Goal: Transaction & Acquisition: Purchase product/service

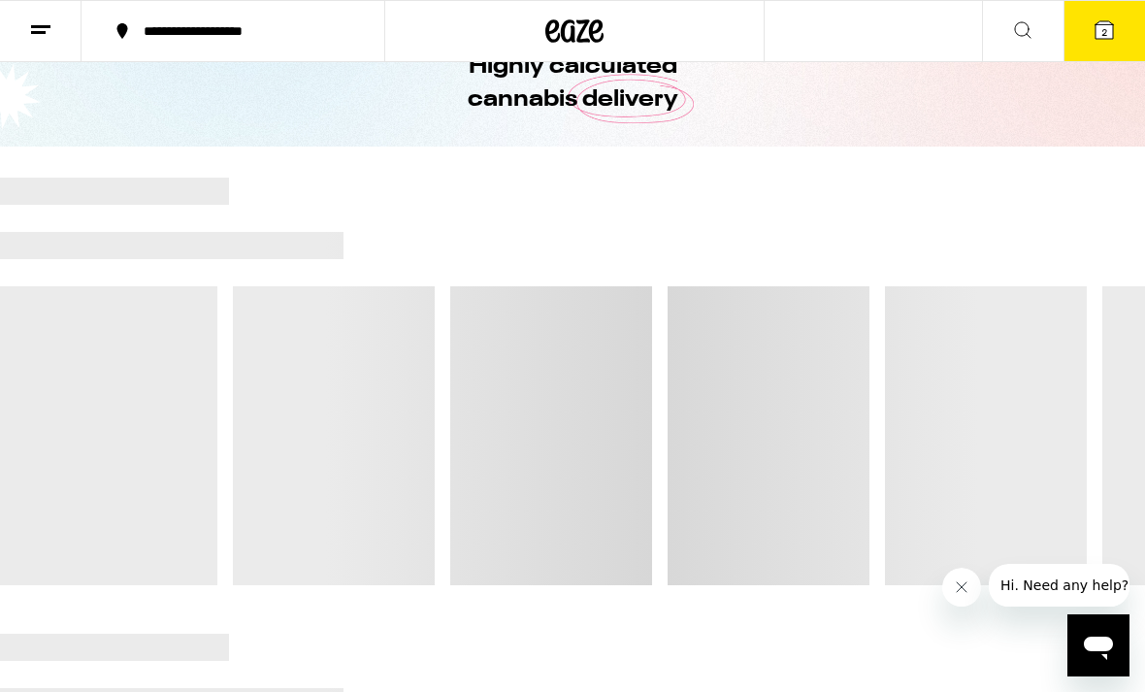
click at [1101, 40] on icon at bounding box center [1104, 29] width 23 height 23
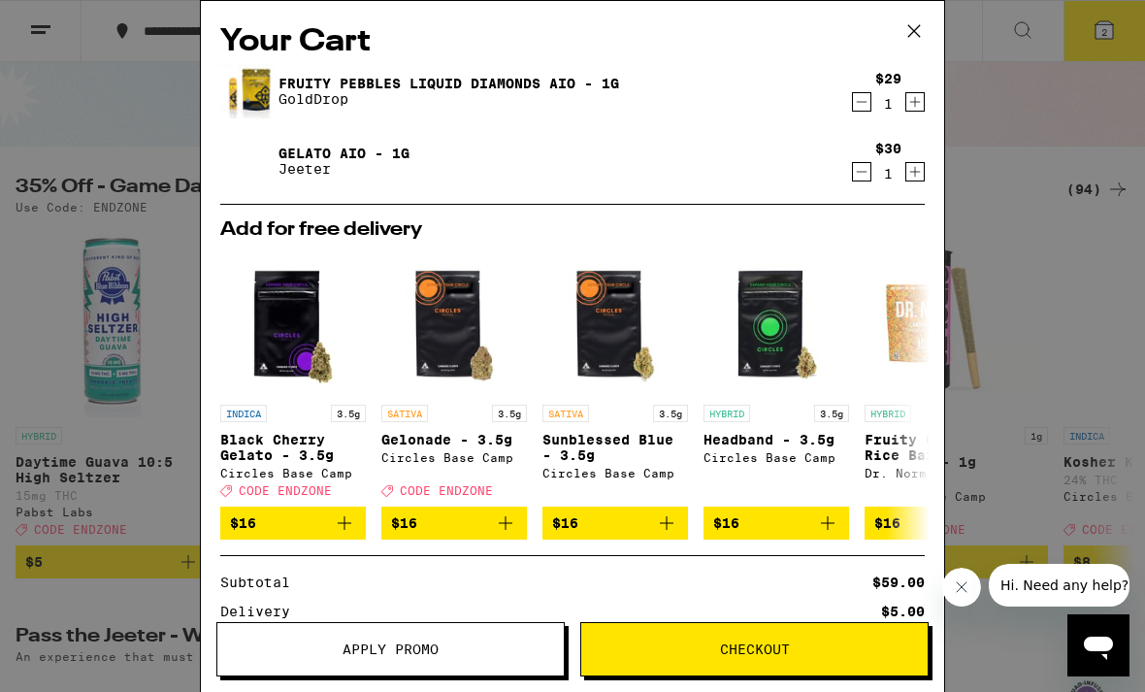
click at [856, 105] on icon "Decrement" at bounding box center [861, 101] width 17 height 23
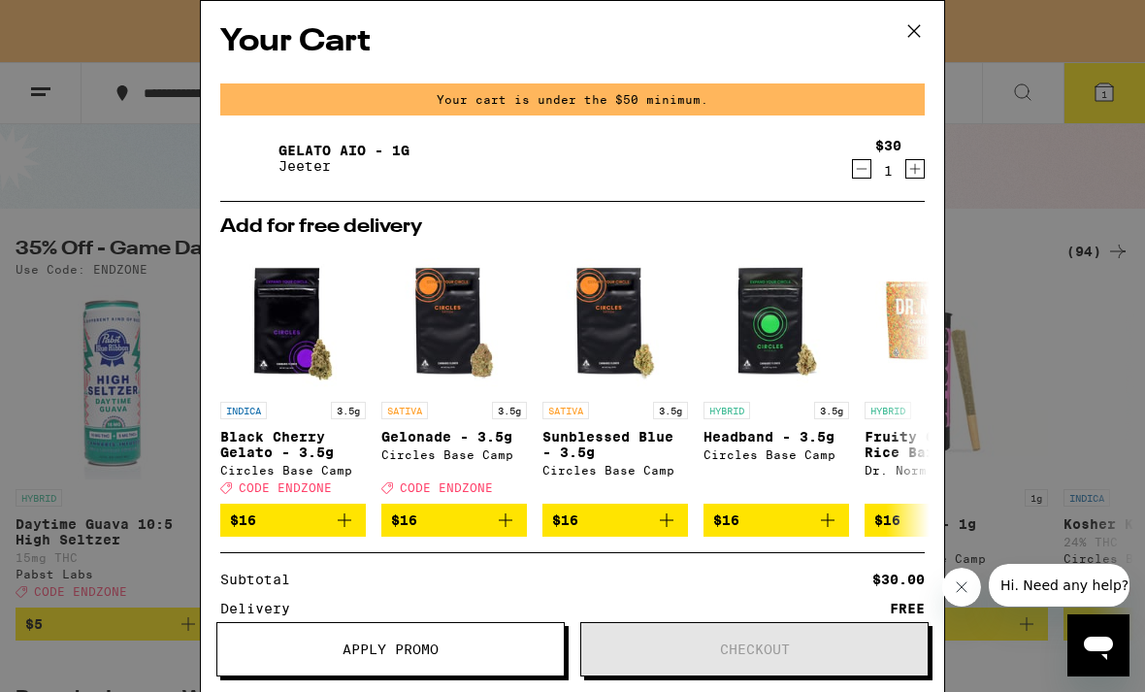
click at [865, 162] on icon "Decrement" at bounding box center [861, 168] width 17 height 23
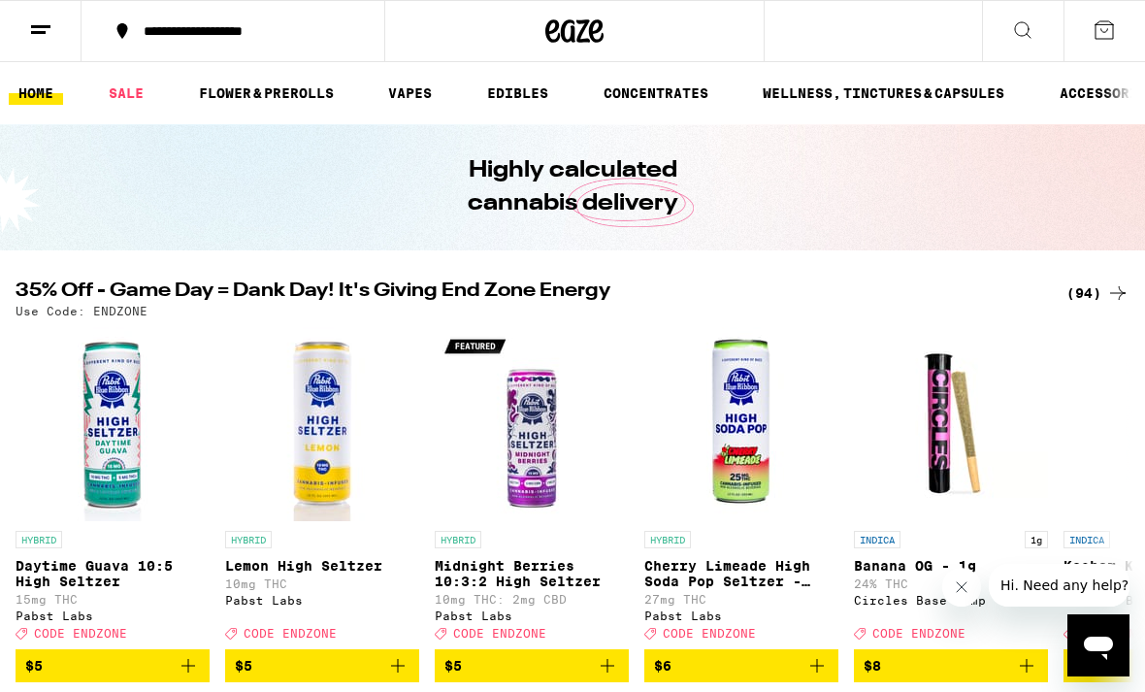
click at [1083, 292] on div "(94)" at bounding box center [1098, 292] width 63 height 23
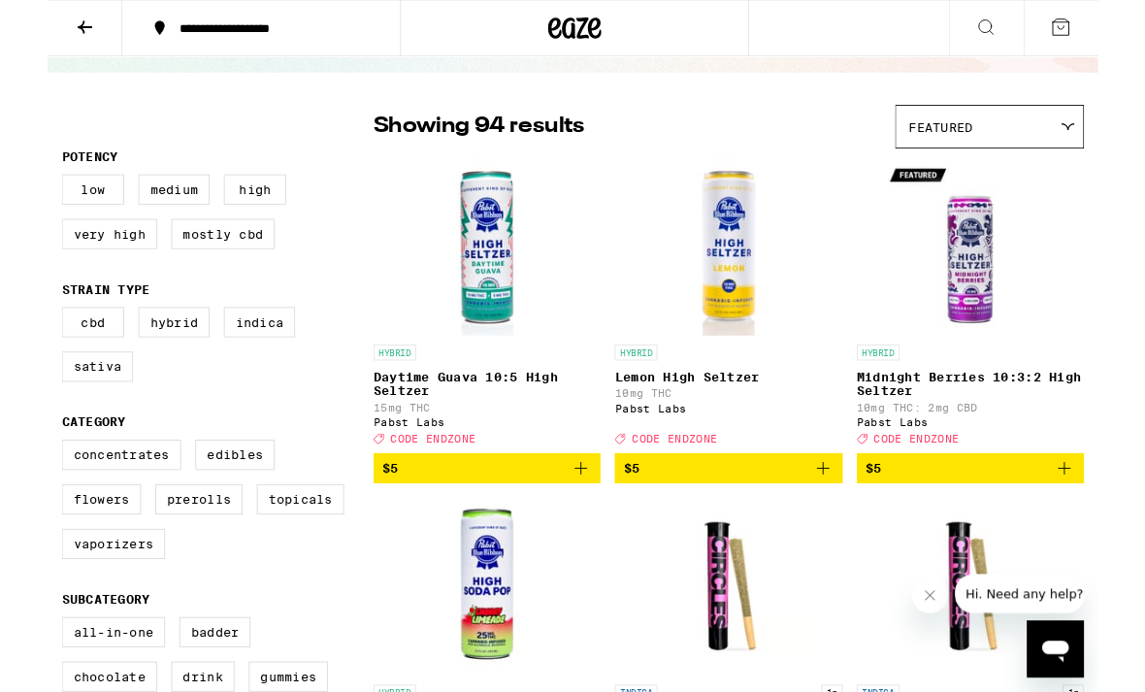
scroll to position [110, 0]
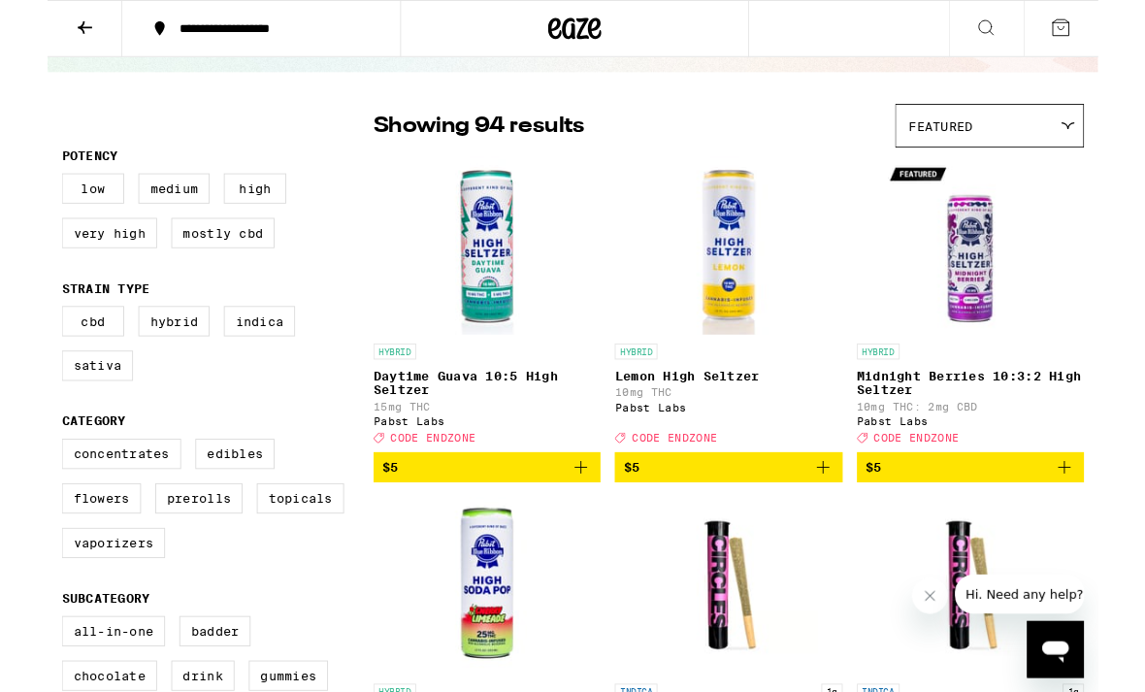
click at [114, 609] on label "Vaporizers" at bounding box center [72, 592] width 113 height 33
click at [20, 482] on input "Vaporizers" at bounding box center [19, 481] width 1 height 1
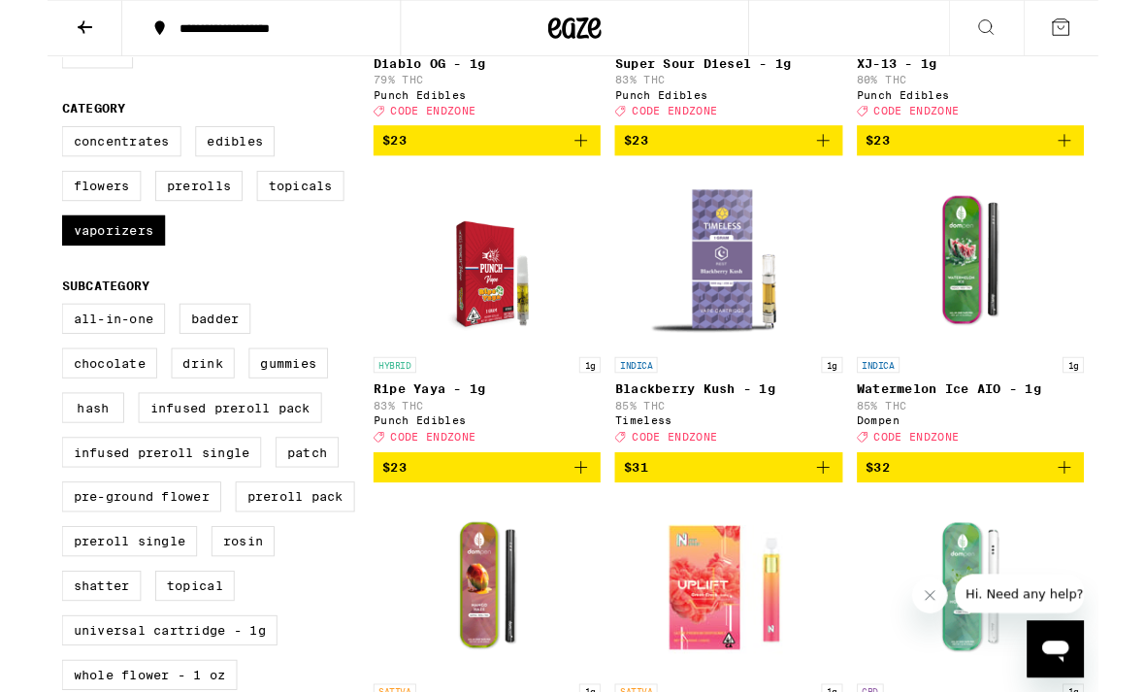
scroll to position [451, 0]
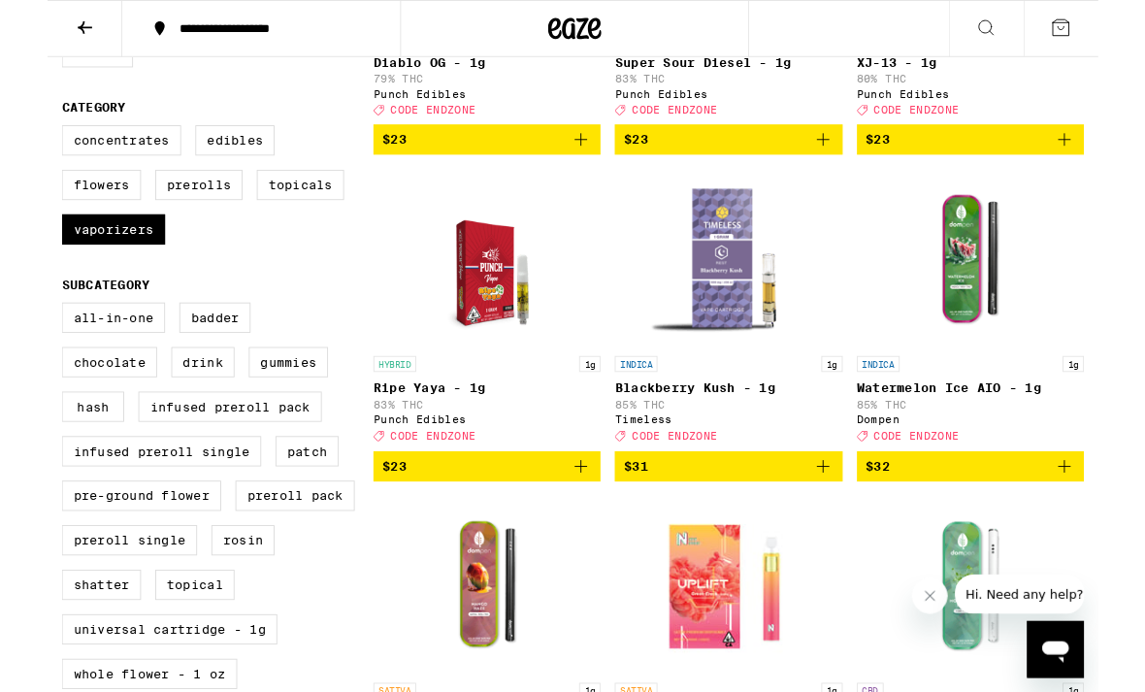
click at [98, 267] on label "Vaporizers" at bounding box center [72, 250] width 113 height 33
click at [20, 141] on input "Vaporizers" at bounding box center [19, 140] width 1 height 1
checkbox input "false"
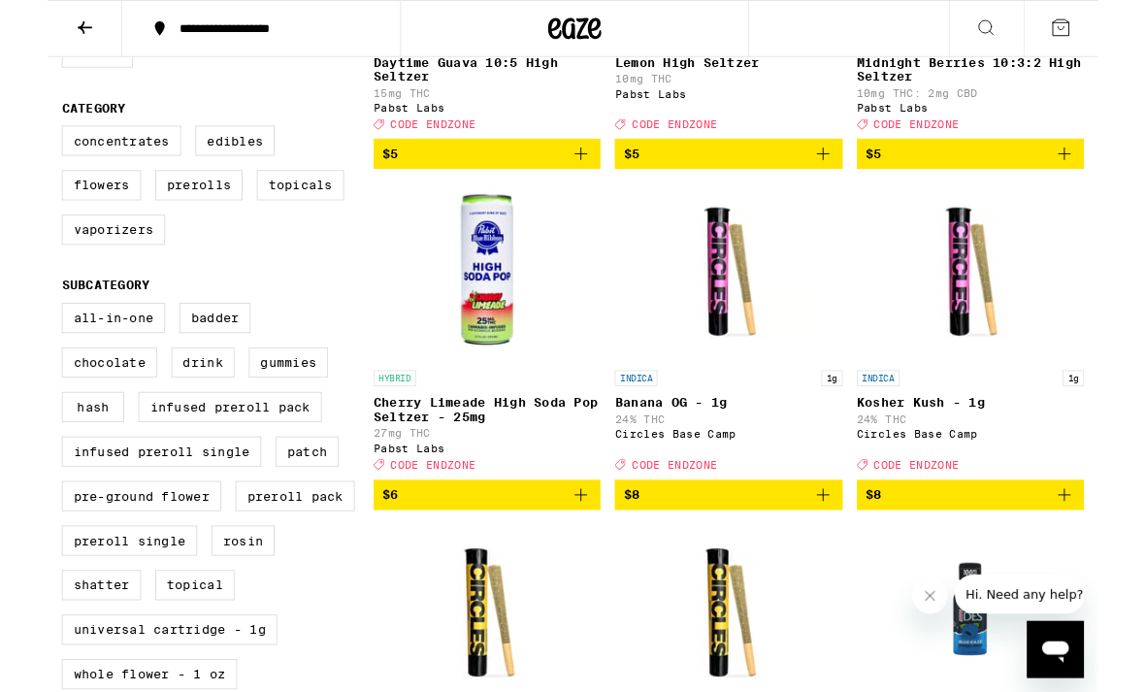
click at [90, 363] on label "All-In-One" at bounding box center [72, 346] width 113 height 33
click at [20, 334] on input "All-In-One" at bounding box center [19, 333] width 1 height 1
checkbox input "true"
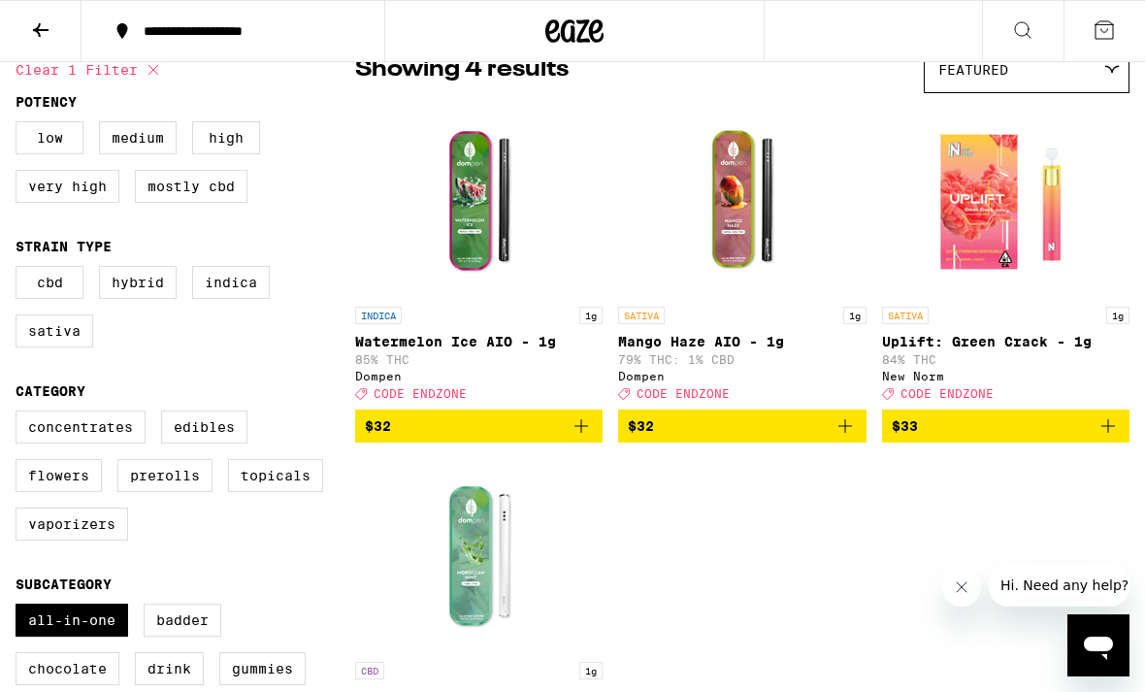
scroll to position [177, 0]
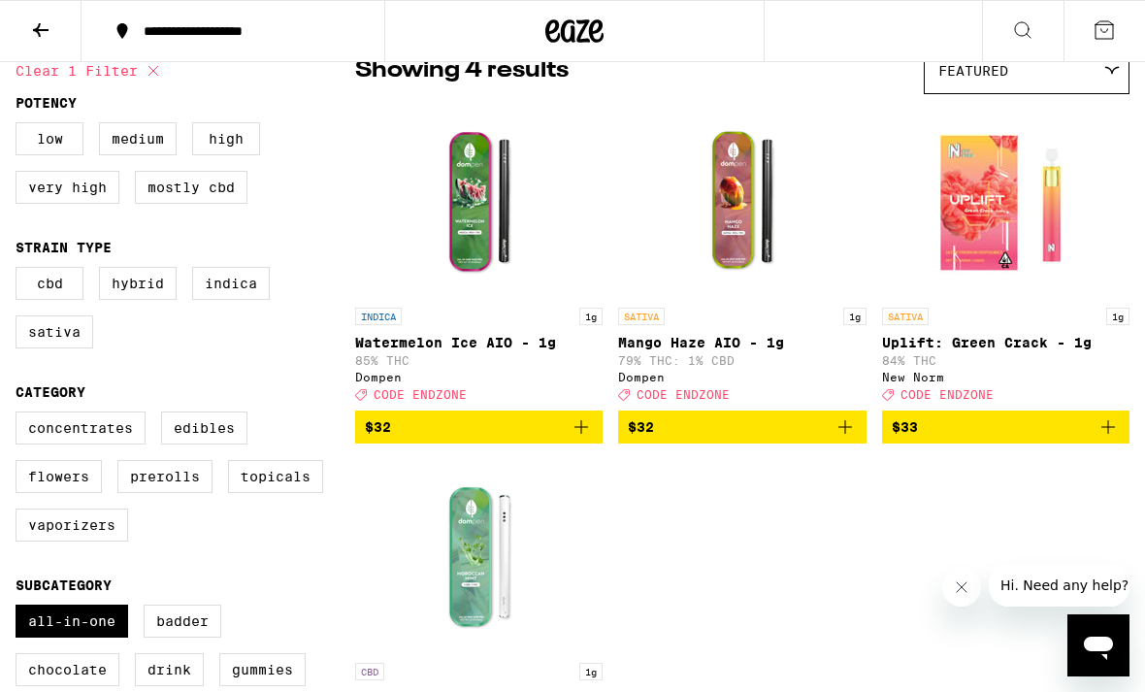
click at [586, 433] on icon "Add to bag" at bounding box center [581, 426] width 23 height 23
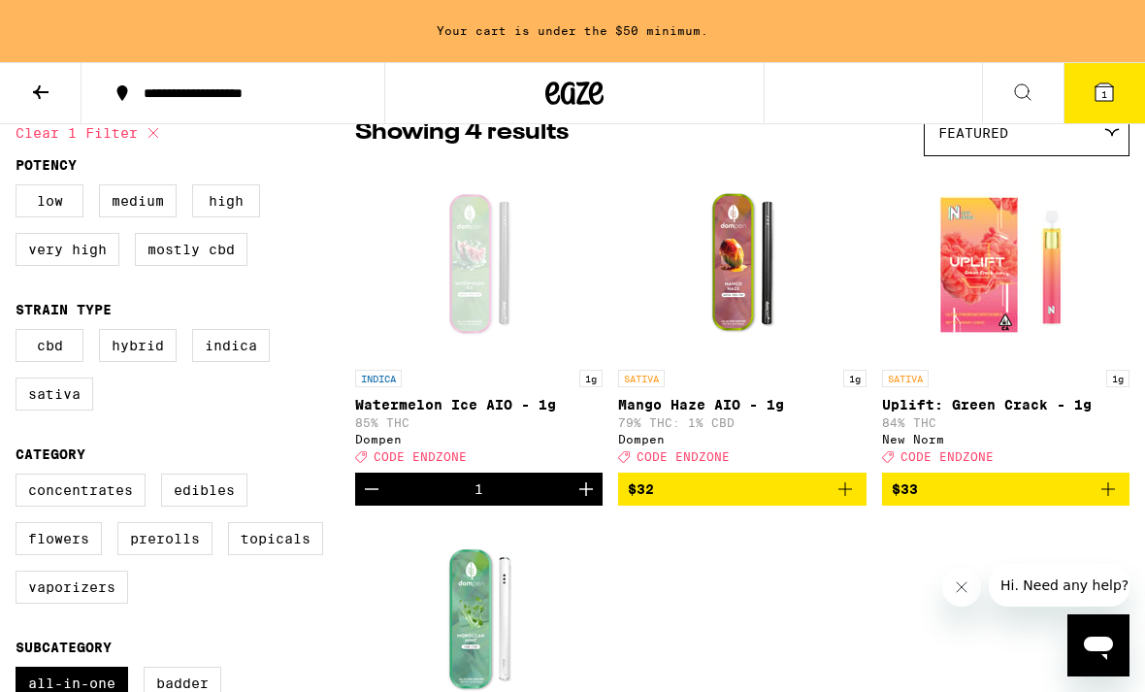
click at [1112, 492] on icon "Add to bag" at bounding box center [1108, 489] width 23 height 23
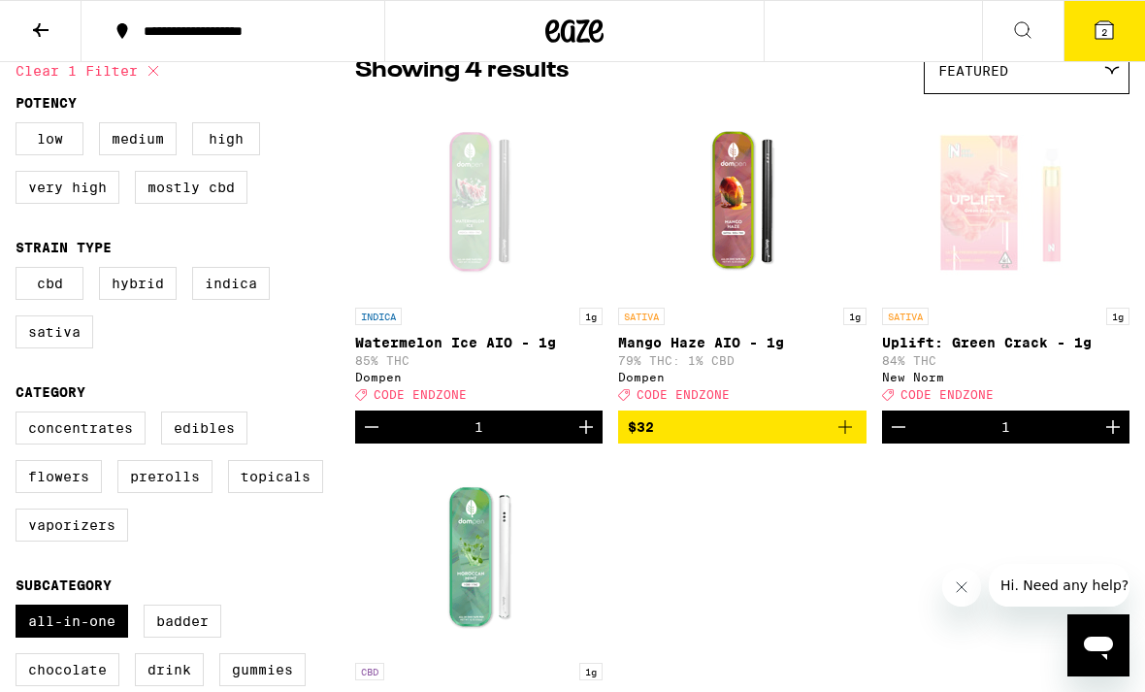
click at [1108, 26] on icon at bounding box center [1104, 29] width 17 height 17
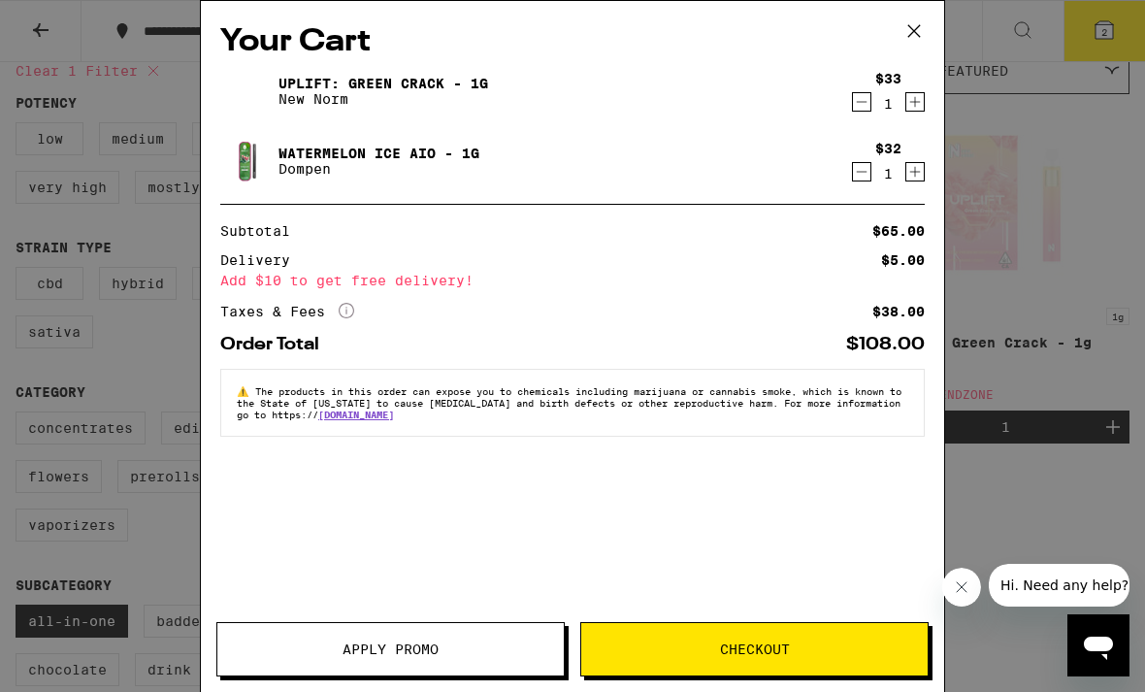
click at [400, 650] on span "Apply Promo" at bounding box center [391, 650] width 96 height 14
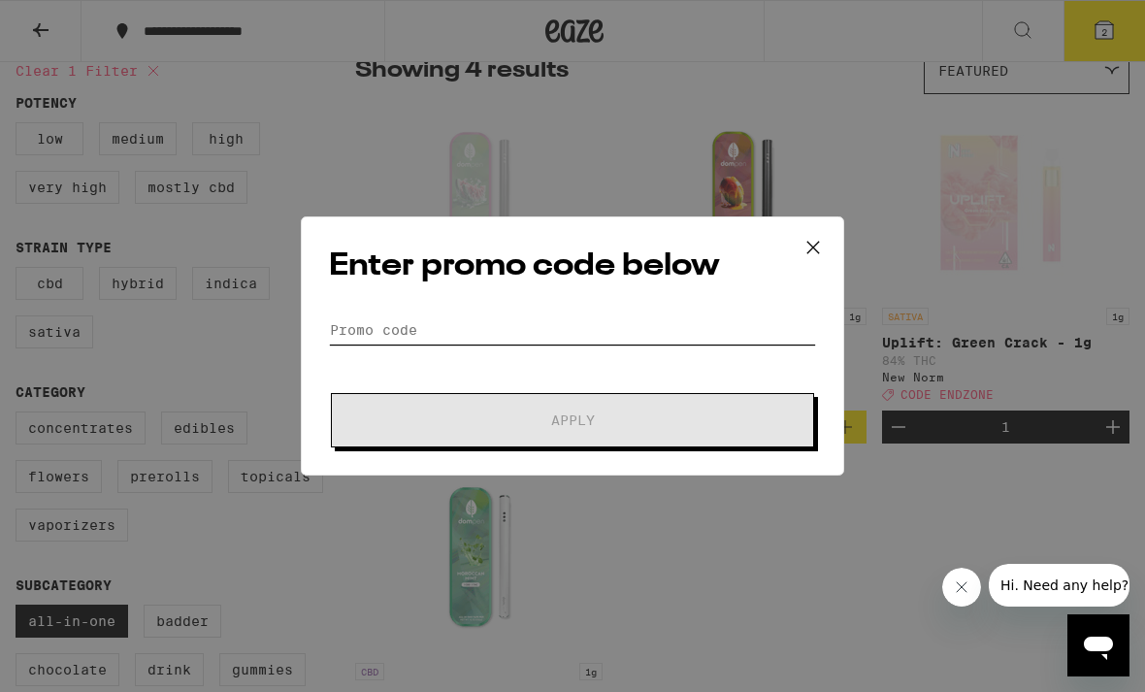
click at [583, 318] on input "Promo Code" at bounding box center [572, 329] width 487 height 29
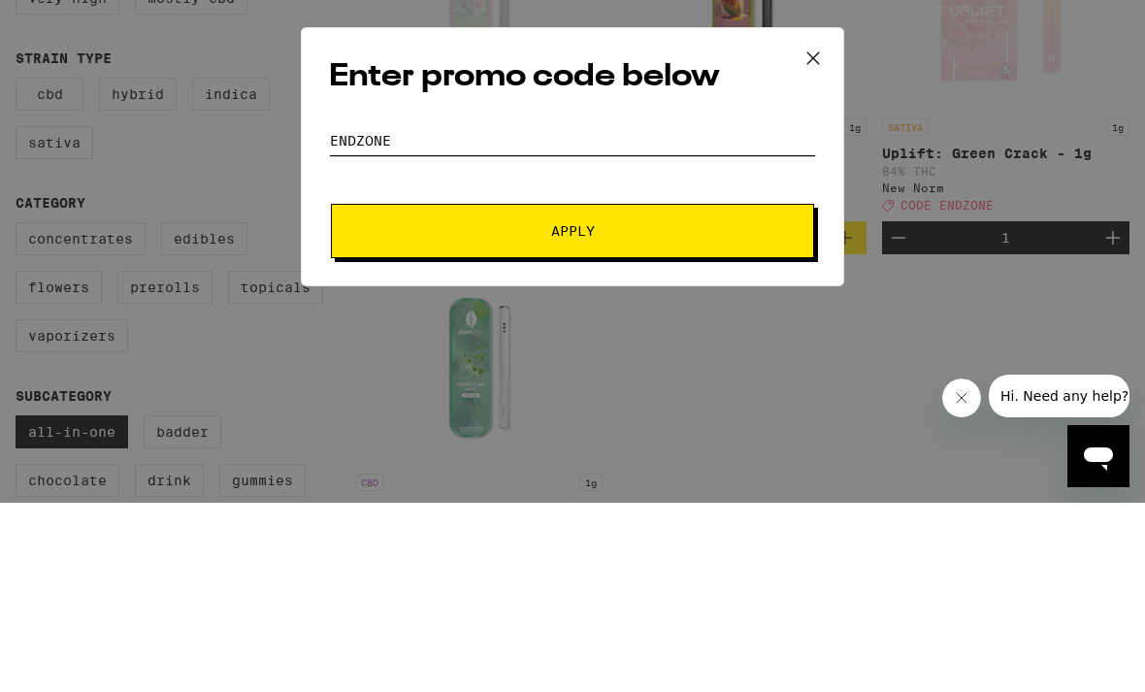
type input "Endzone"
click at [669, 413] on span "Apply" at bounding box center [572, 420] width 349 height 14
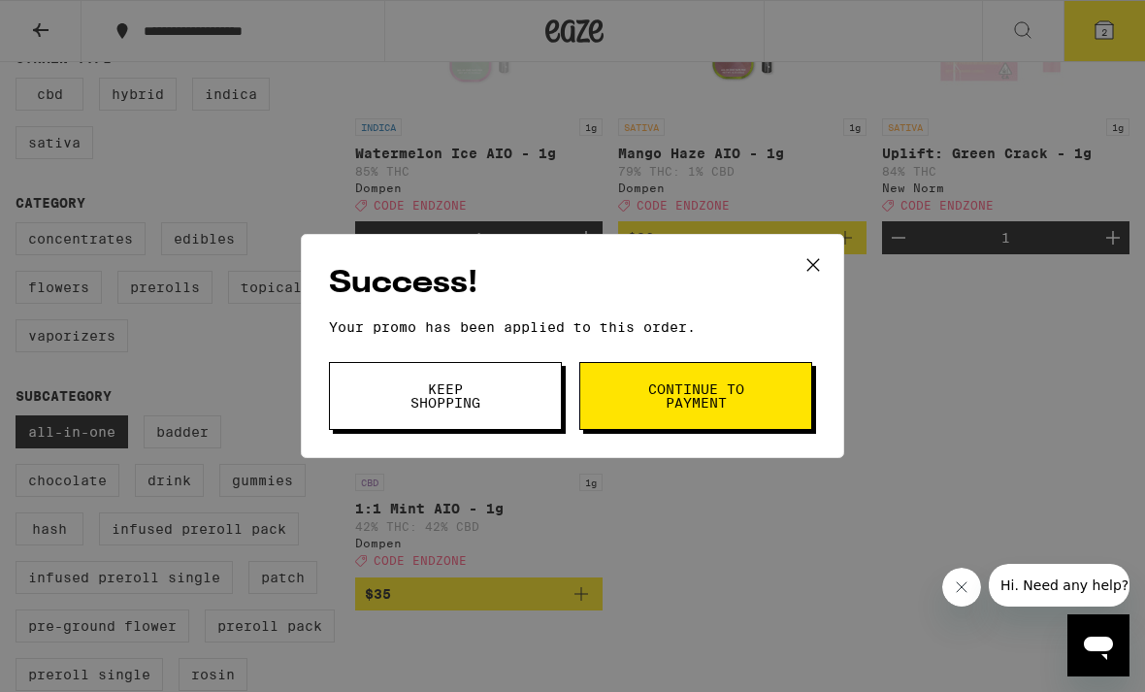
click at [690, 398] on span "Continue to payment" at bounding box center [695, 395] width 99 height 27
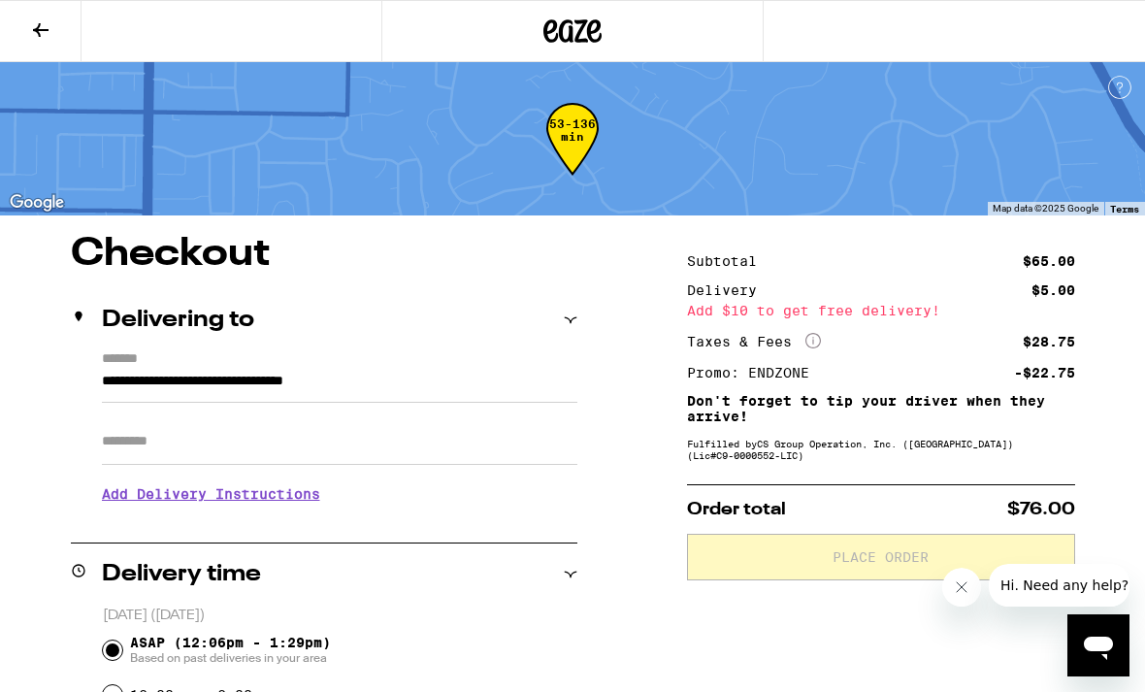
click at [44, 33] on icon at bounding box center [40, 29] width 23 height 23
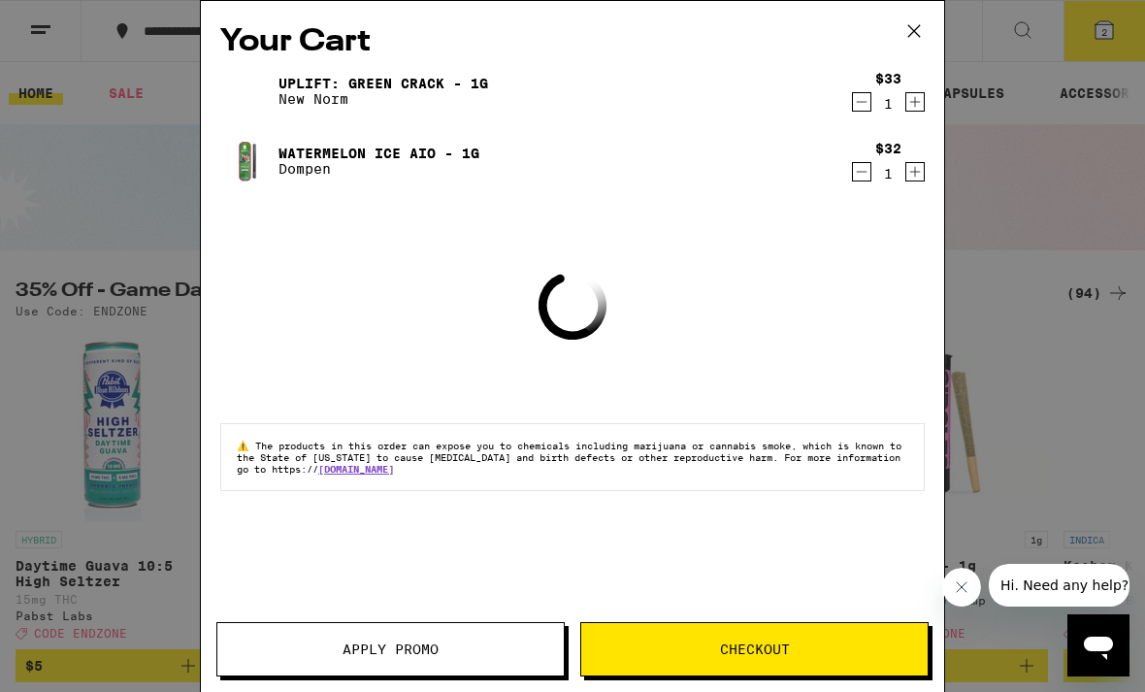
click at [857, 164] on icon "Decrement" at bounding box center [861, 171] width 17 height 23
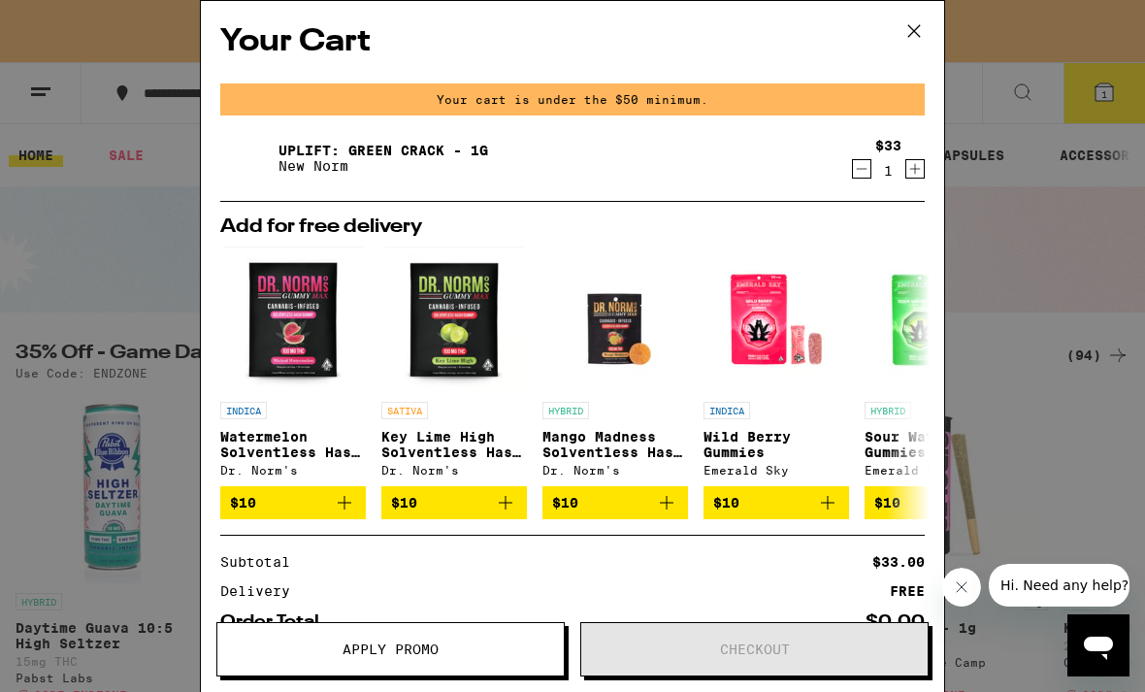
click at [854, 172] on icon "Decrement" at bounding box center [861, 168] width 17 height 23
